Goal: Information Seeking & Learning: Learn about a topic

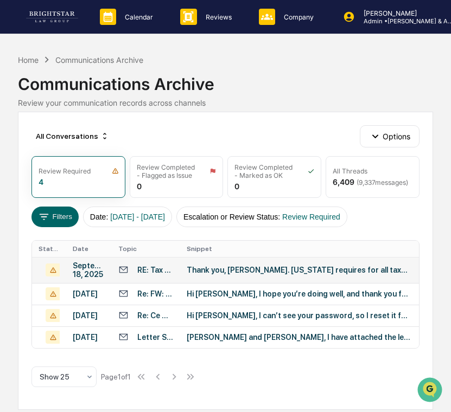
click at [170, 268] on div "RE: Tax Questions" at bounding box center [155, 270] width 36 height 9
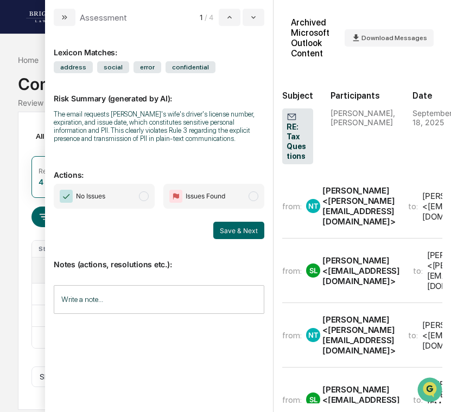
drag, startPoint x: 123, startPoint y: 146, endPoint x: 118, endPoint y: 143, distance: 5.9
click at [118, 143] on div "The email requests [PERSON_NAME]'s wife's driver's license number, expiration, …" at bounding box center [159, 126] width 210 height 33
click at [10, 146] on div "Calendar Manage Tasks Reviews Approval Management Company People, Data, Setting…" at bounding box center [225, 206] width 451 height 412
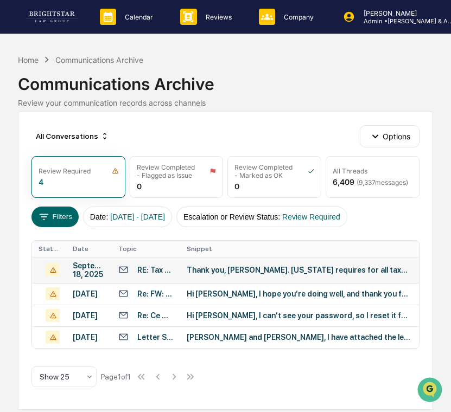
click at [215, 268] on div "Thank you, [PERSON_NAME]. [US_STATE] requires for all taxpayers even for a spou…" at bounding box center [300, 270] width 226 height 9
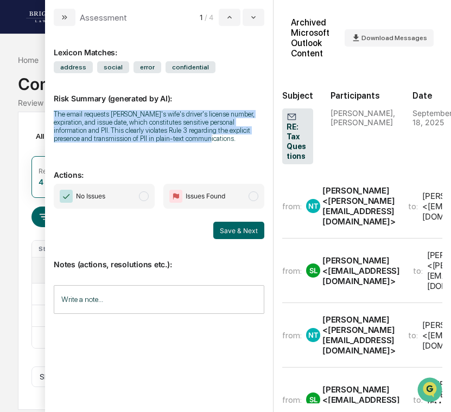
drag, startPoint x: 116, startPoint y: 145, endPoint x: 51, endPoint y: 113, distance: 72.0
click at [51, 113] on div "Lexicon Matches: address social error confidential Risk Summary (generated by A…" at bounding box center [159, 219] width 228 height 386
copy div "The email requests [PERSON_NAME]'s wife's driver's license number, expiration, …"
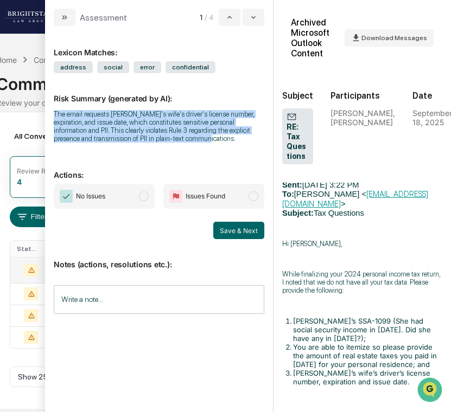
scroll to position [1262, 0]
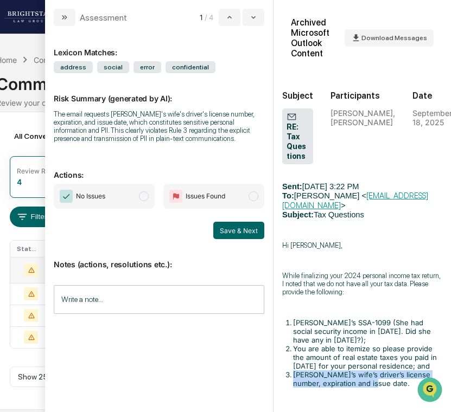
drag, startPoint x: 381, startPoint y: 229, endPoint x: 294, endPoint y: 221, distance: 87.1
click at [294, 370] on li "[PERSON_NAME]’s wife’s driver’s license number, expiration and issue date." at bounding box center [367, 378] width 149 height 17
copy li "[PERSON_NAME]’s wife’s driver’s license number, expiration and issue date."
click at [253, 16] on icon "modal" at bounding box center [253, 17] width 9 height 9
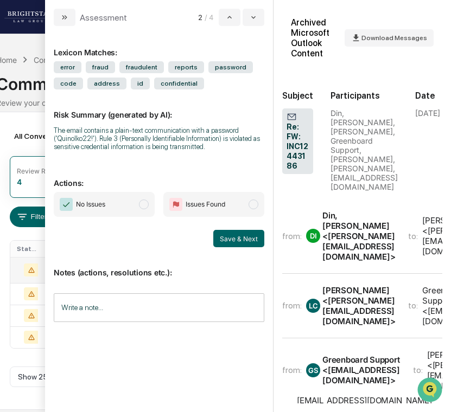
click at [147, 145] on div "The email contains a plain-text communication with a password ('Quinolko22!'). …" at bounding box center [159, 138] width 210 height 24
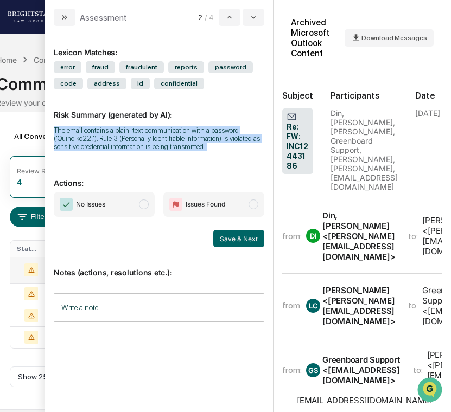
click at [147, 145] on div "The email contains a plain-text communication with a password ('Quinolko22!'). …" at bounding box center [159, 138] width 210 height 24
copy div "The email contains a plain-text communication with a password ('Quinolko22!'). …"
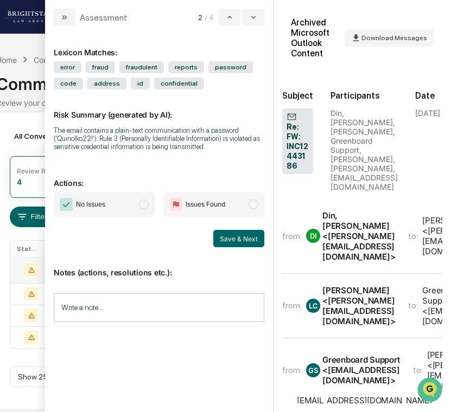
click at [384, 213] on div "Din, [PERSON_NAME] <[PERSON_NAME][EMAIL_ADDRESS][DOMAIN_NAME]>" at bounding box center [358, 236] width 73 height 52
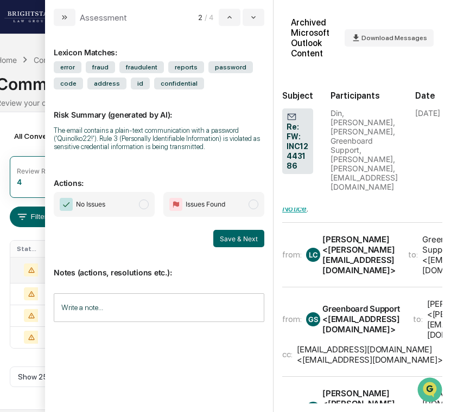
scroll to position [850, 0]
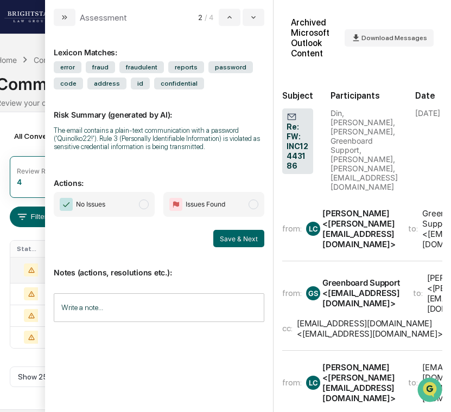
click at [381, 273] on div "from: GS Greenboard Support <[EMAIL_ADDRESS][DOMAIN_NAME]> to: [PERSON_NAME] <[…" at bounding box center [389, 306] width 215 height 66
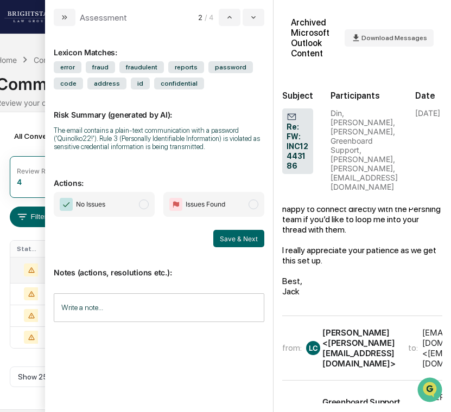
scroll to position [1210, 0]
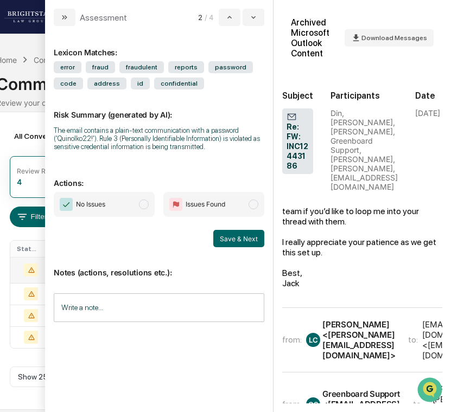
click at [382, 319] on div "[PERSON_NAME] <[PERSON_NAME][EMAIL_ADDRESS][DOMAIN_NAME]>" at bounding box center [358, 339] width 73 height 41
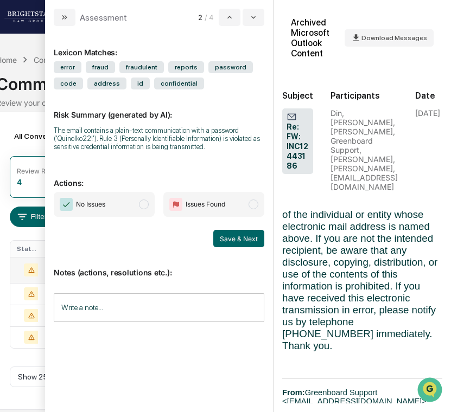
scroll to position [1860, 0]
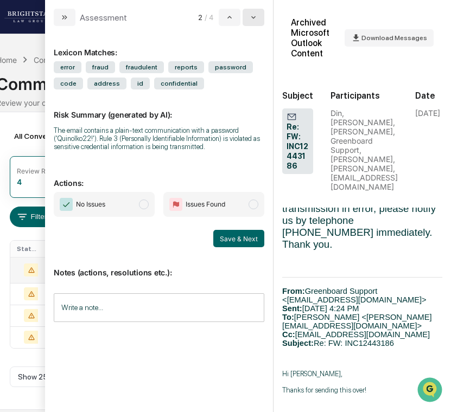
click at [252, 16] on icon "modal" at bounding box center [253, 17] width 9 height 9
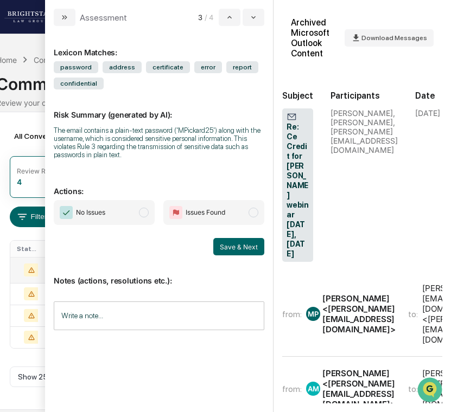
click at [367, 368] on div "[PERSON_NAME] <[PERSON_NAME][EMAIL_ADDRESS][DOMAIN_NAME]>" at bounding box center [358, 388] width 73 height 41
click at [377, 368] on div "[PERSON_NAME] <[PERSON_NAME][EMAIL_ADDRESS][DOMAIN_NAME]>" at bounding box center [358, 388] width 73 height 41
click at [361, 368] on div "[PERSON_NAME] <[PERSON_NAME][EMAIL_ADDRESS][DOMAIN_NAME]>" at bounding box center [358, 388] width 73 height 41
click at [373, 293] on div "[PERSON_NAME] <[PERSON_NAME][EMAIL_ADDRESS][DOMAIN_NAME]>" at bounding box center [358, 313] width 73 height 41
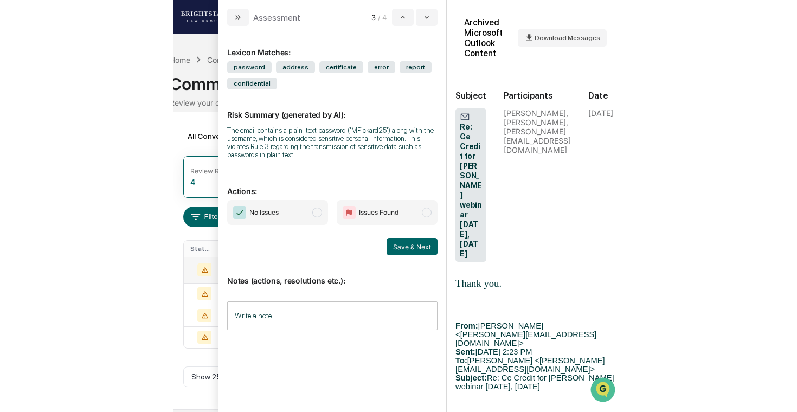
scroll to position [1468, 0]
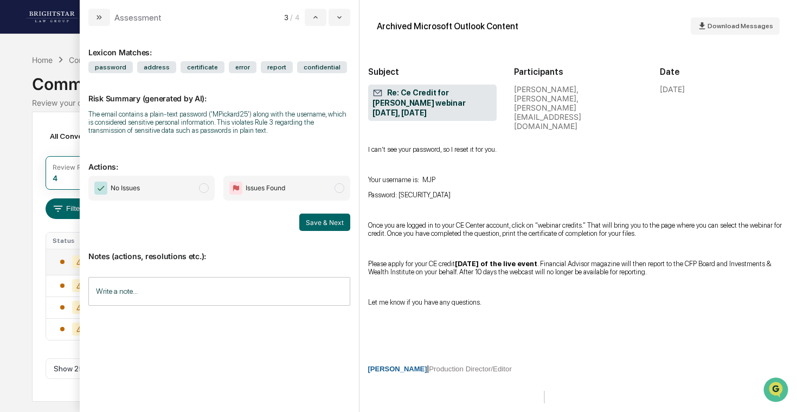
click at [426, 221] on span "Once you are logged in to your CE Center account, click on “webinar credits.” T…" at bounding box center [575, 229] width 414 height 16
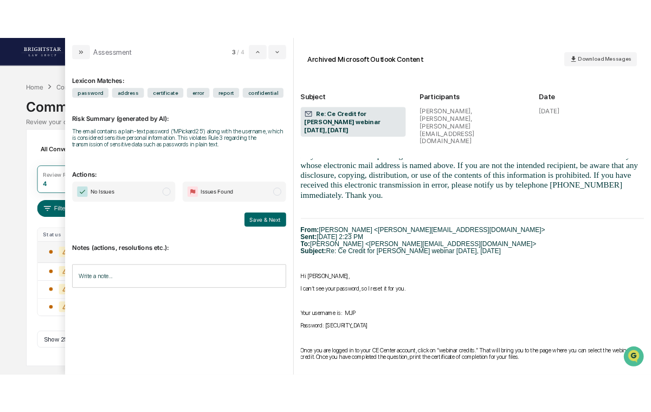
scroll to position [1313, 0]
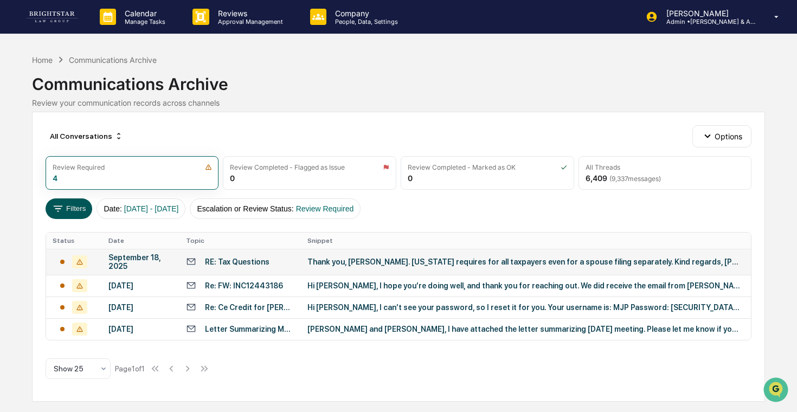
click at [80, 217] on button "Filters" at bounding box center [69, 208] width 47 height 21
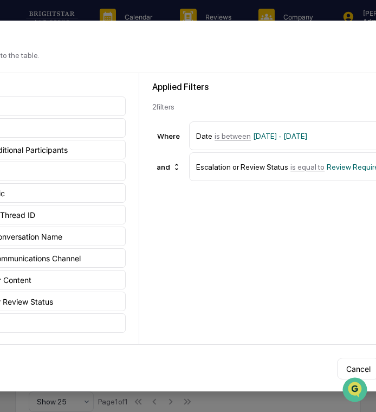
click at [31, 76] on div "All Filters Sender Recipient CC/BCC/Additional Participants Date Subject/Topic …" at bounding box center [28, 208] width 222 height 271
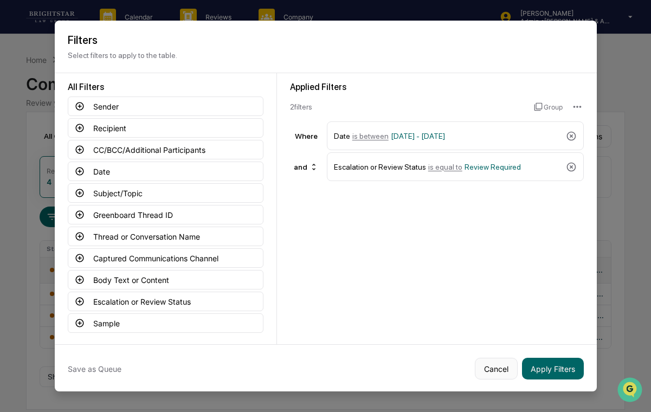
click at [450, 377] on button "Cancel" at bounding box center [496, 369] width 43 height 22
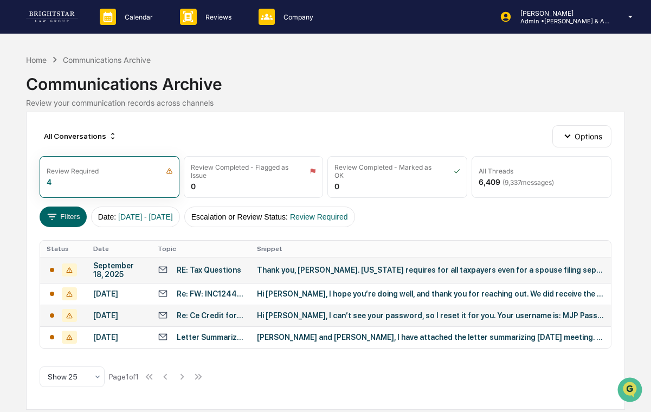
click at [344, 326] on td "Hi [PERSON_NAME], I can’t see your password, so I reset it for you. Your userna…" at bounding box center [431, 316] width 361 height 22
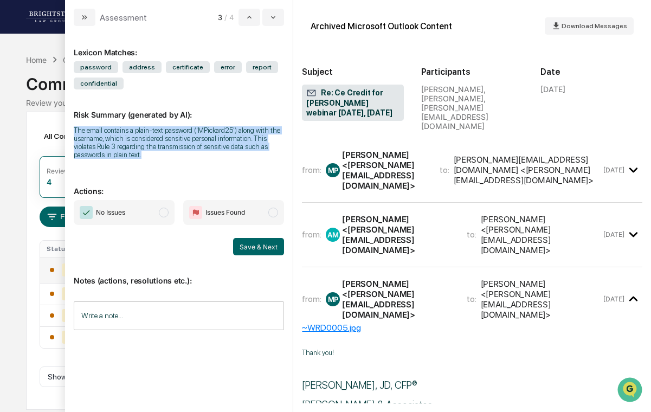
drag, startPoint x: 228, startPoint y: 159, endPoint x: 75, endPoint y: 126, distance: 156.5
click at [75, 126] on div "Risk Summary (generated by AI): The email contains a plain-text password ('MPic…" at bounding box center [179, 127] width 210 height 76
copy div "The email contains a plain-text password ('MPickard25') along with the username…"
click at [271, 17] on icon "modal" at bounding box center [273, 17] width 9 height 9
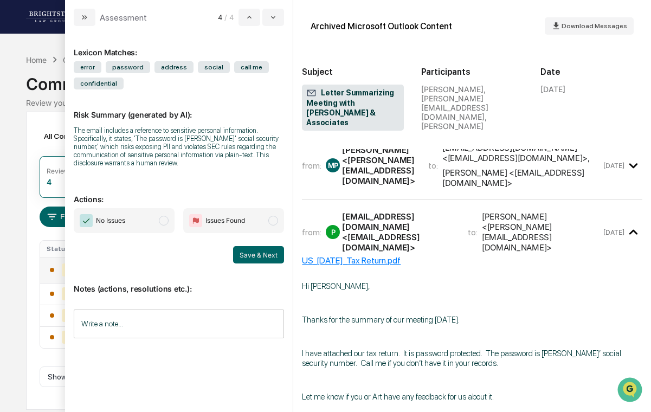
scroll to position [12, 0]
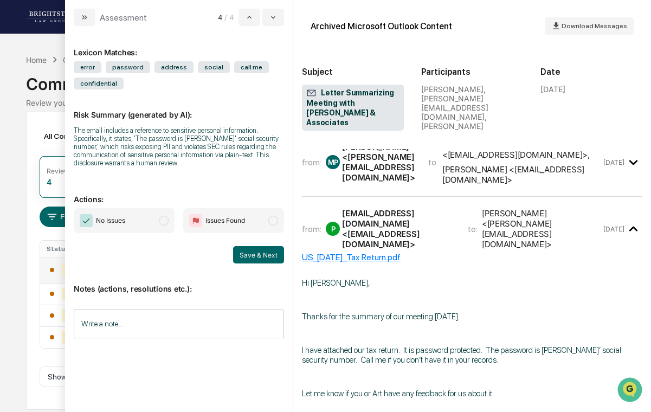
click at [376, 372] on p "modal" at bounding box center [472, 377] width 341 height 10
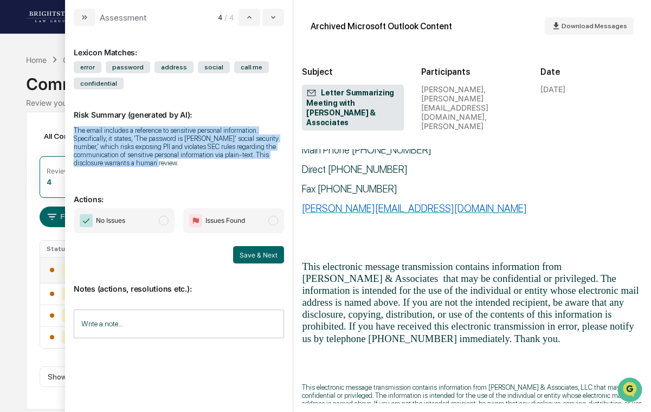
drag, startPoint x: 255, startPoint y: 162, endPoint x: 74, endPoint y: 131, distance: 183.3
click at [74, 131] on div "The email includes a reference to sensitive personal information. Specifically,…" at bounding box center [179, 146] width 210 height 41
copy div "The email includes a reference to sensitive personal information. Specifically,…"
click at [39, 66] on div "Communications Archive" at bounding box center [325, 80] width 599 height 28
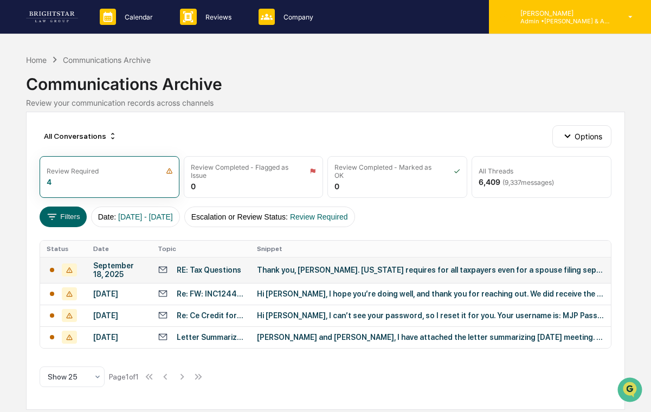
click at [450, 26] on div "[PERSON_NAME] Admin • [PERSON_NAME] & Associates" at bounding box center [570, 17] width 162 height 34
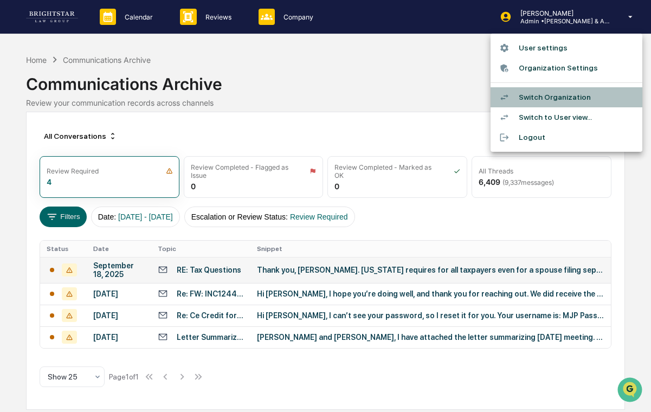
click at [450, 92] on li "Switch Organization" at bounding box center [567, 97] width 152 height 20
